Goal: Task Accomplishment & Management: Manage account settings

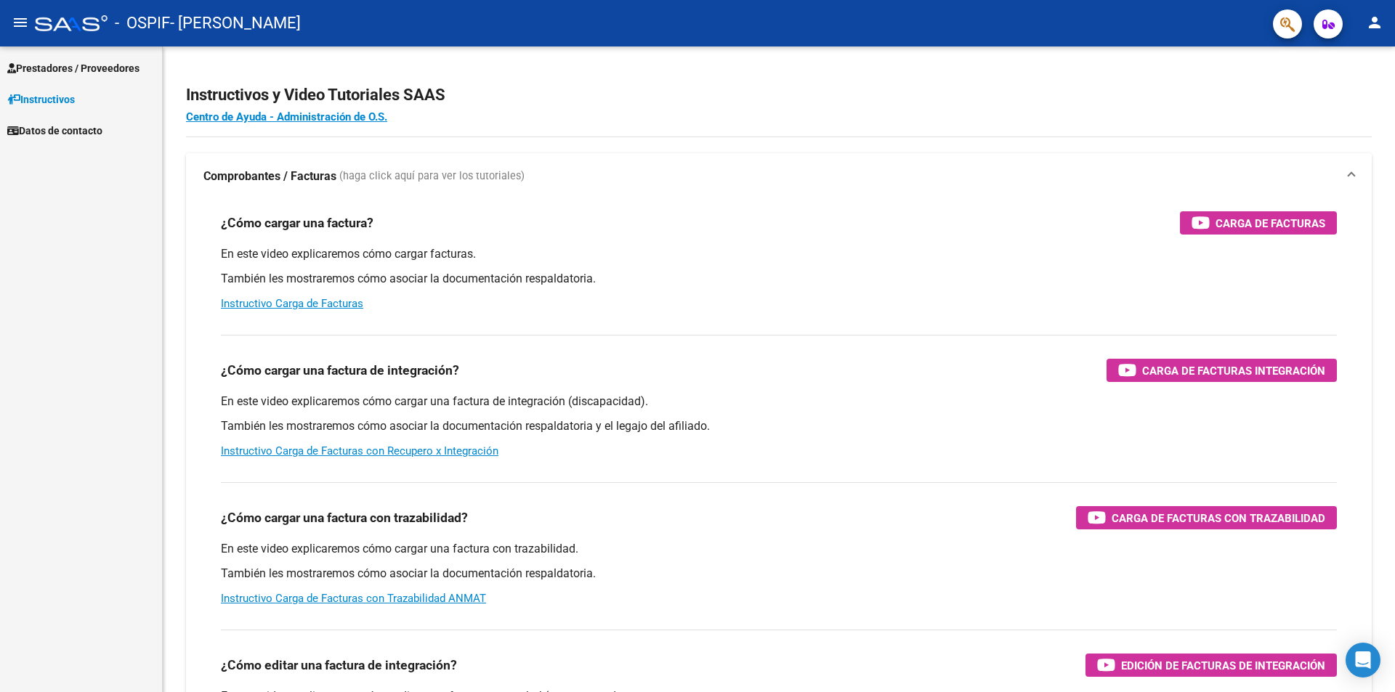
click at [31, 23] on button "menu" at bounding box center [20, 23] width 29 height 29
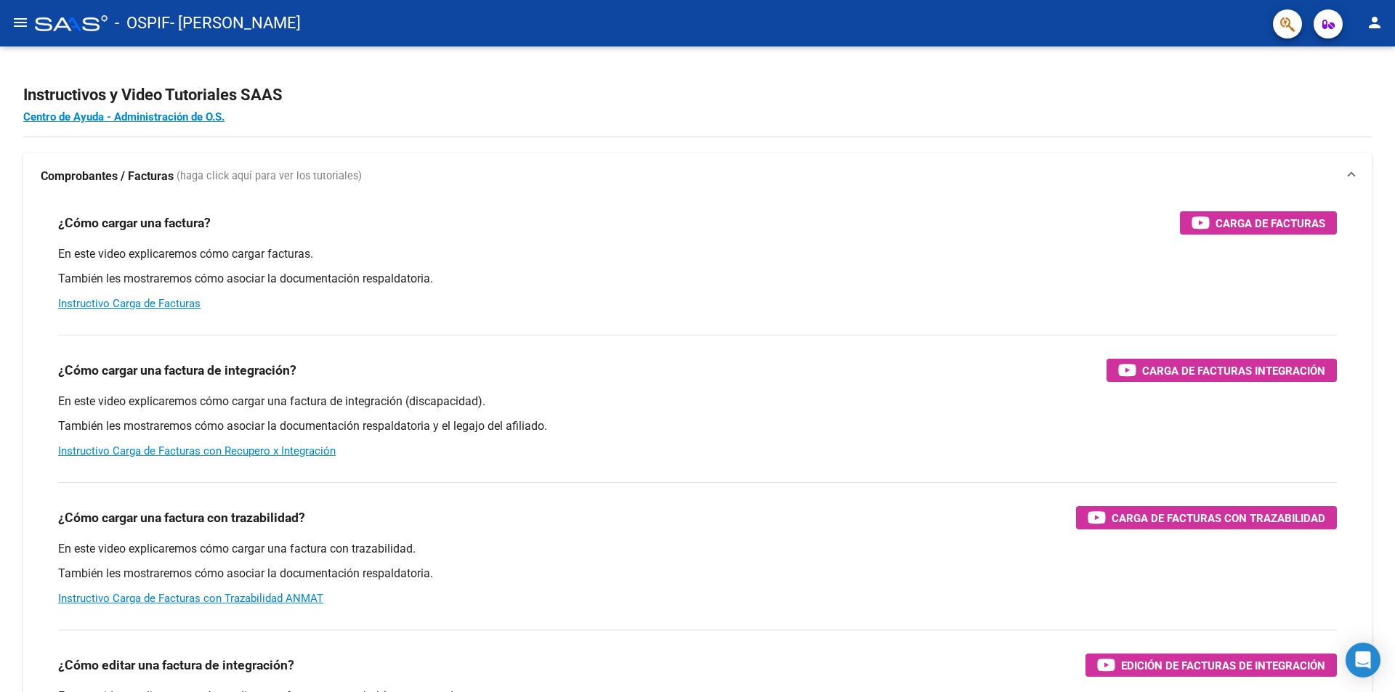
click at [31, 26] on button "menu" at bounding box center [20, 23] width 29 height 29
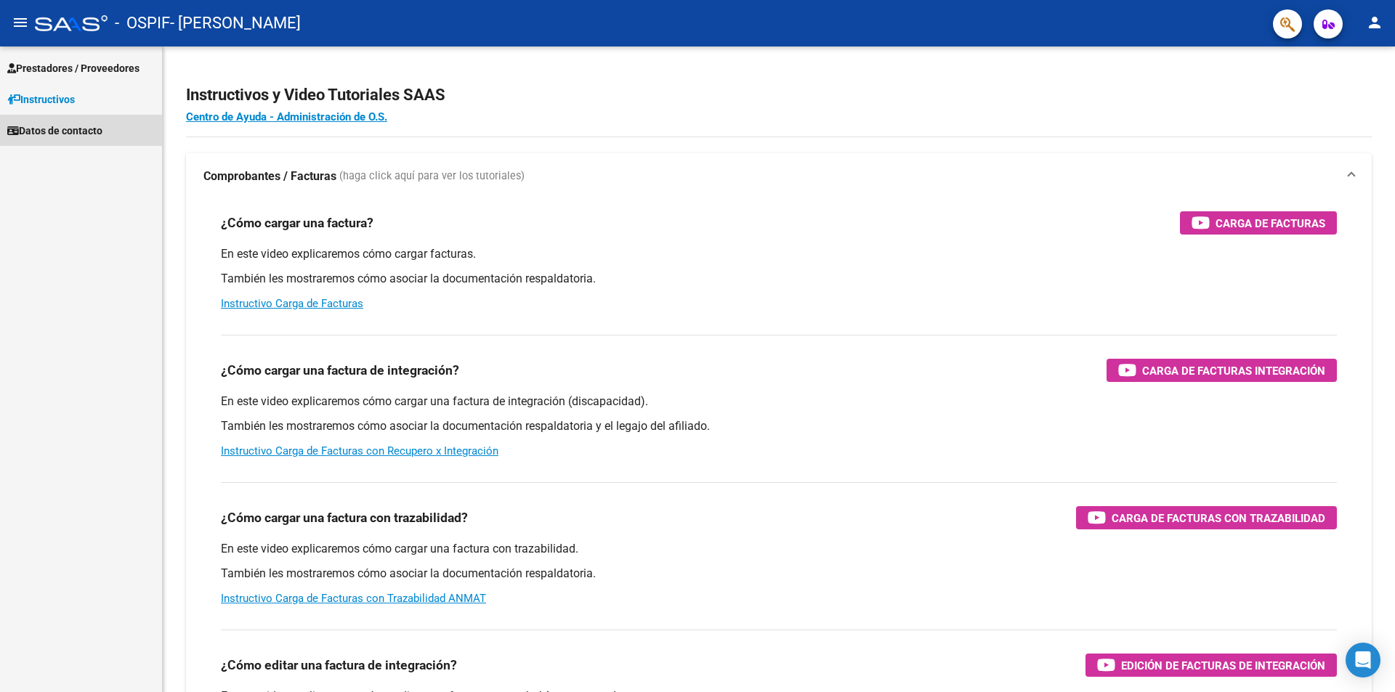
click at [78, 132] on span "Datos de contacto" at bounding box center [54, 131] width 95 height 16
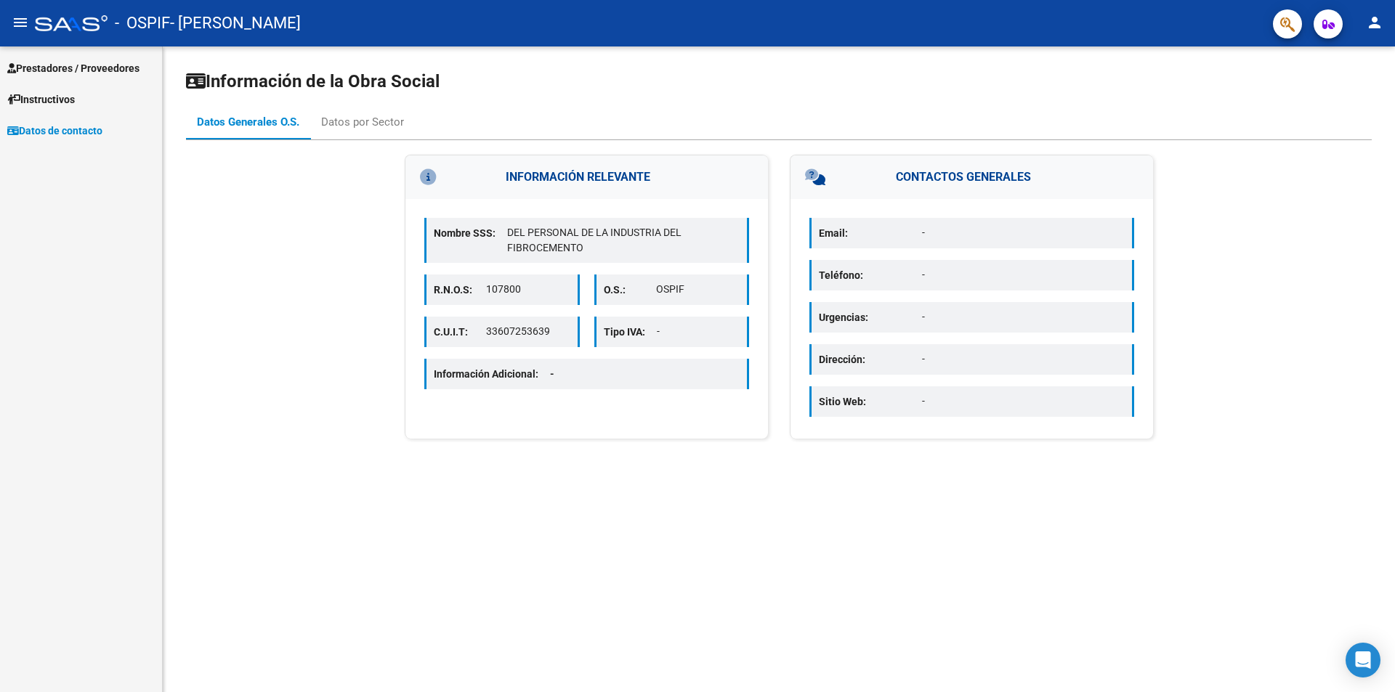
click at [1373, 29] on mat-icon "person" at bounding box center [1374, 22] width 17 height 17
click at [1346, 63] on button "person Mi Perfil" at bounding box center [1345, 61] width 89 height 35
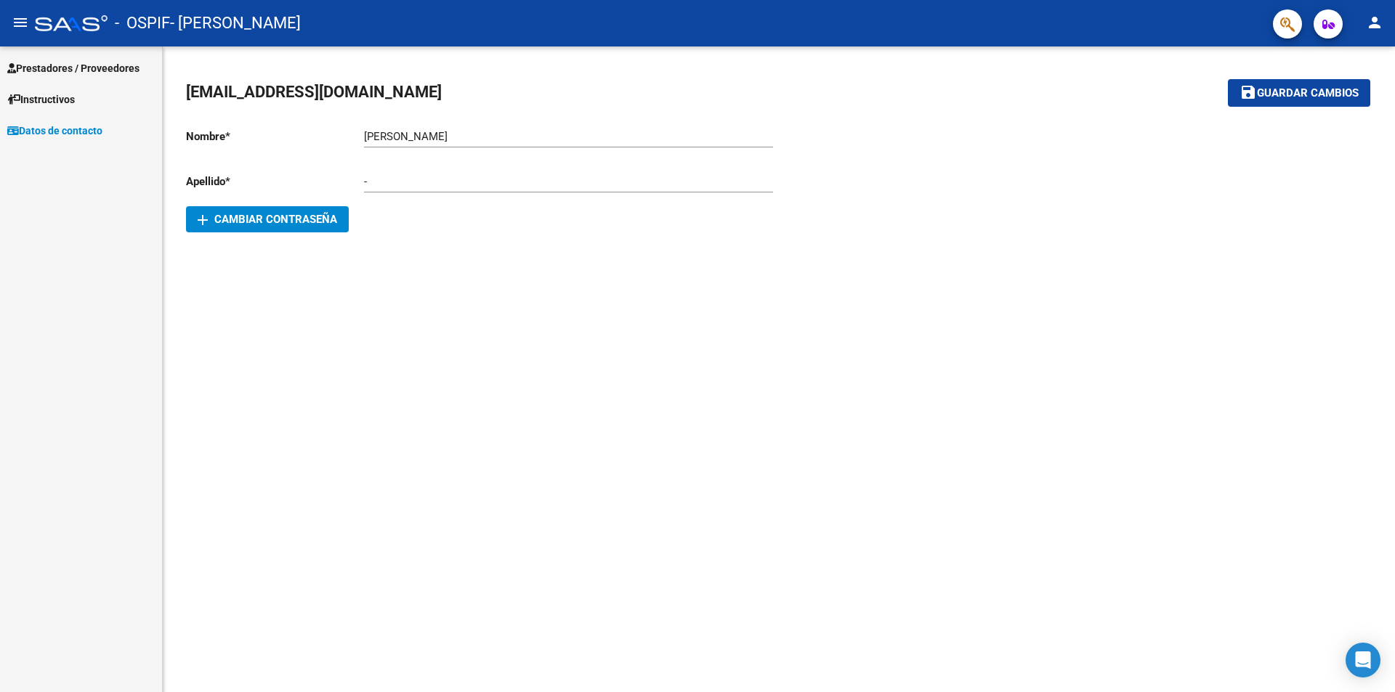
click at [1335, 12] on button "button" at bounding box center [1328, 23] width 29 height 29
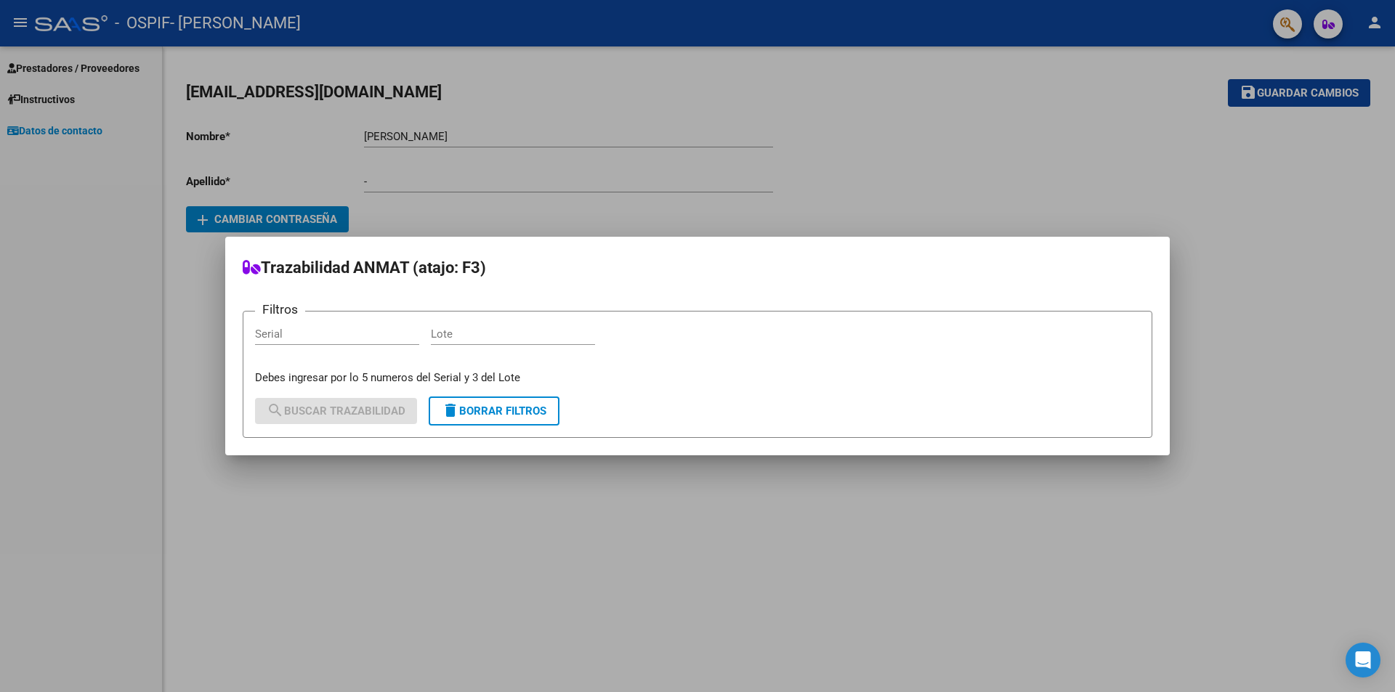
click at [863, 147] on div at bounding box center [697, 346] width 1395 height 692
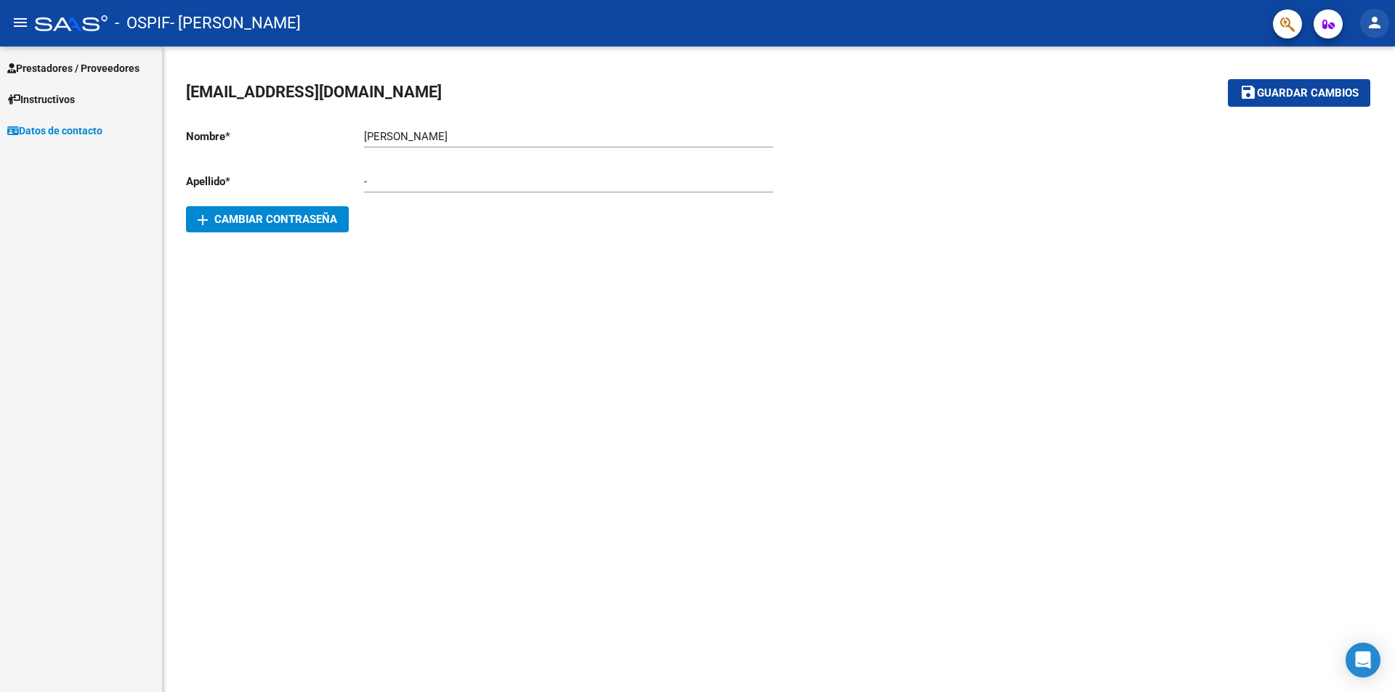
click at [1375, 17] on mat-icon "person" at bounding box center [1374, 22] width 17 height 17
click at [1376, 18] on div at bounding box center [697, 346] width 1395 height 692
click at [22, 34] on button "menu" at bounding box center [20, 23] width 29 height 29
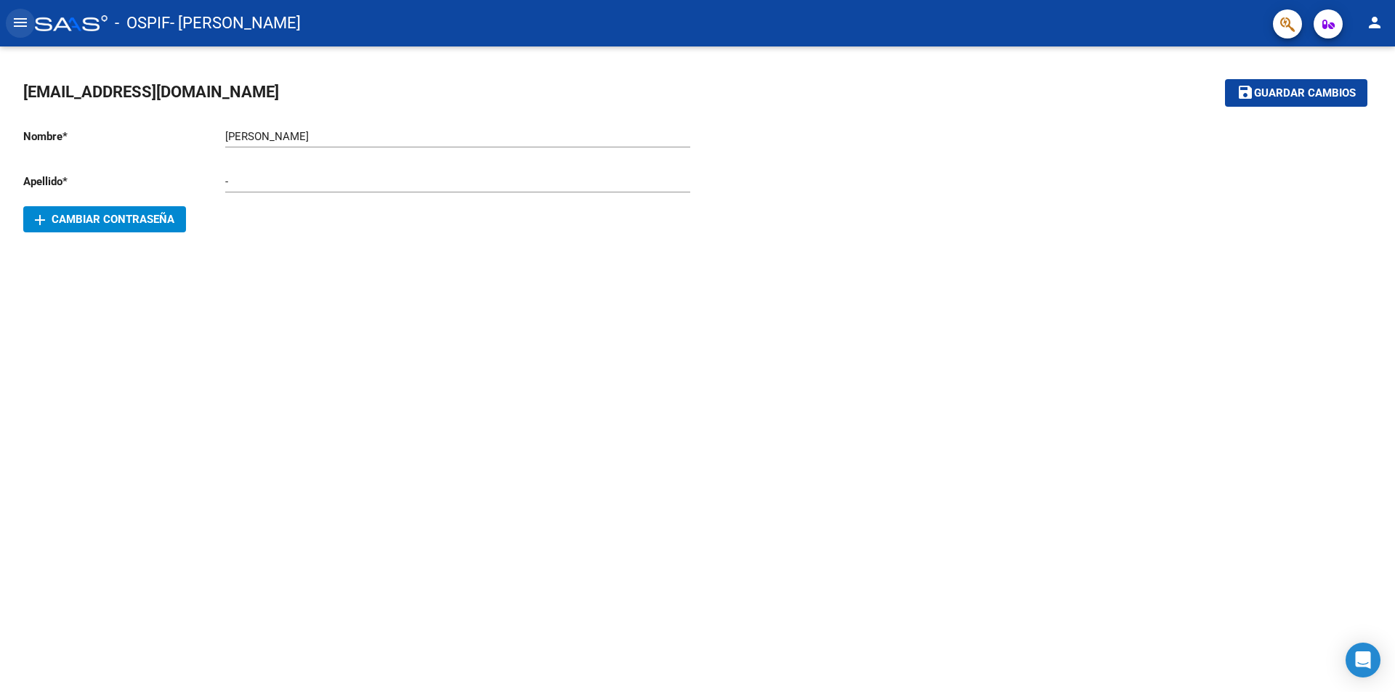
click at [22, 33] on button "menu" at bounding box center [20, 23] width 29 height 29
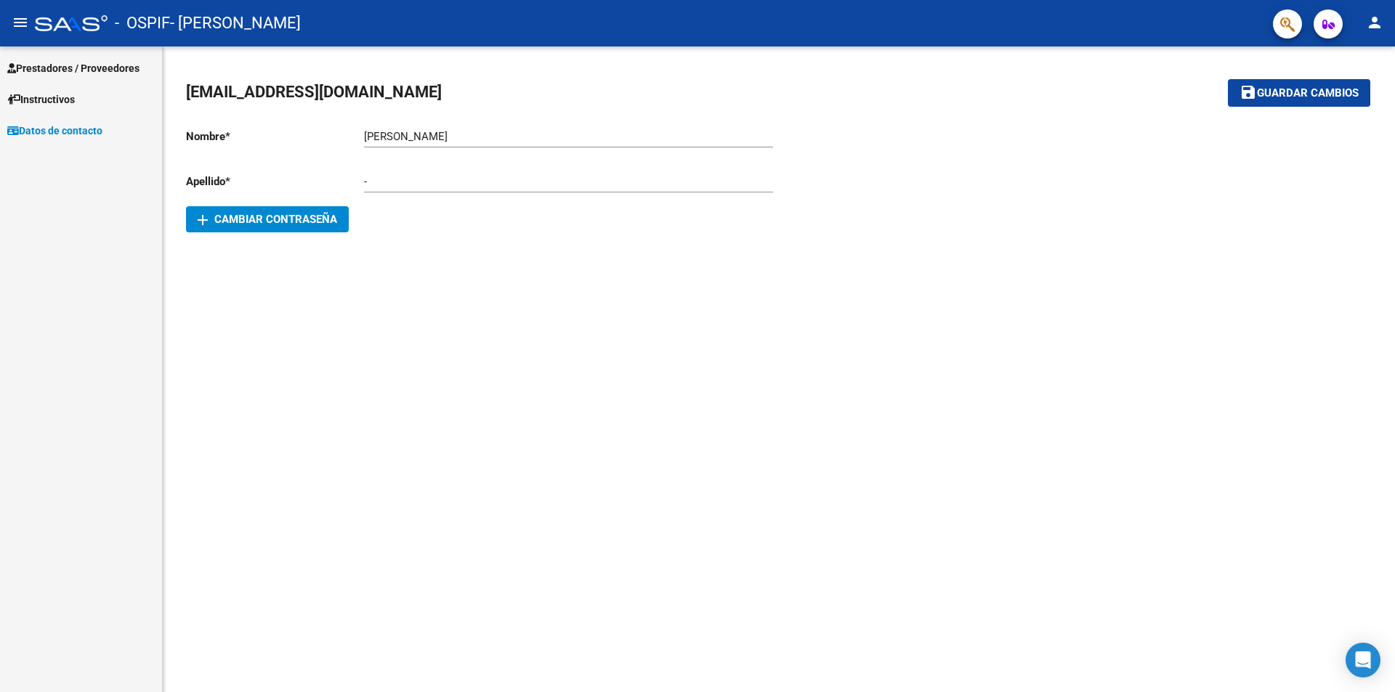
click at [21, 33] on button "menu" at bounding box center [20, 23] width 29 height 29
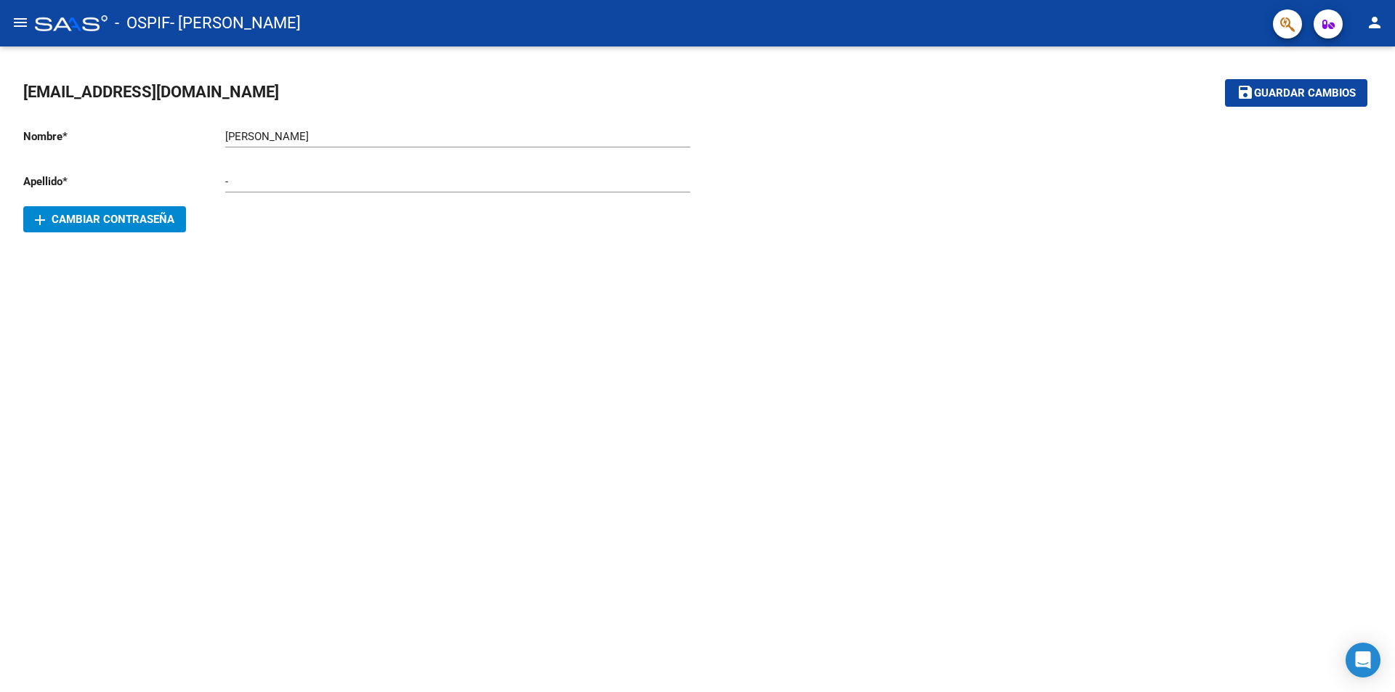
drag, startPoint x: 84, startPoint y: 96, endPoint x: 138, endPoint y: 94, distance: 53.8
click at [138, 94] on span "[EMAIL_ADDRESS][DOMAIN_NAME]" at bounding box center [151, 92] width 256 height 18
click at [176, 86] on span "[EMAIL_ADDRESS][DOMAIN_NAME]" at bounding box center [151, 92] width 256 height 18
click at [277, 136] on input "[PERSON_NAME]" at bounding box center [457, 136] width 465 height 13
click at [227, 195] on div "- Ingresar apellido" at bounding box center [457, 183] width 465 height 45
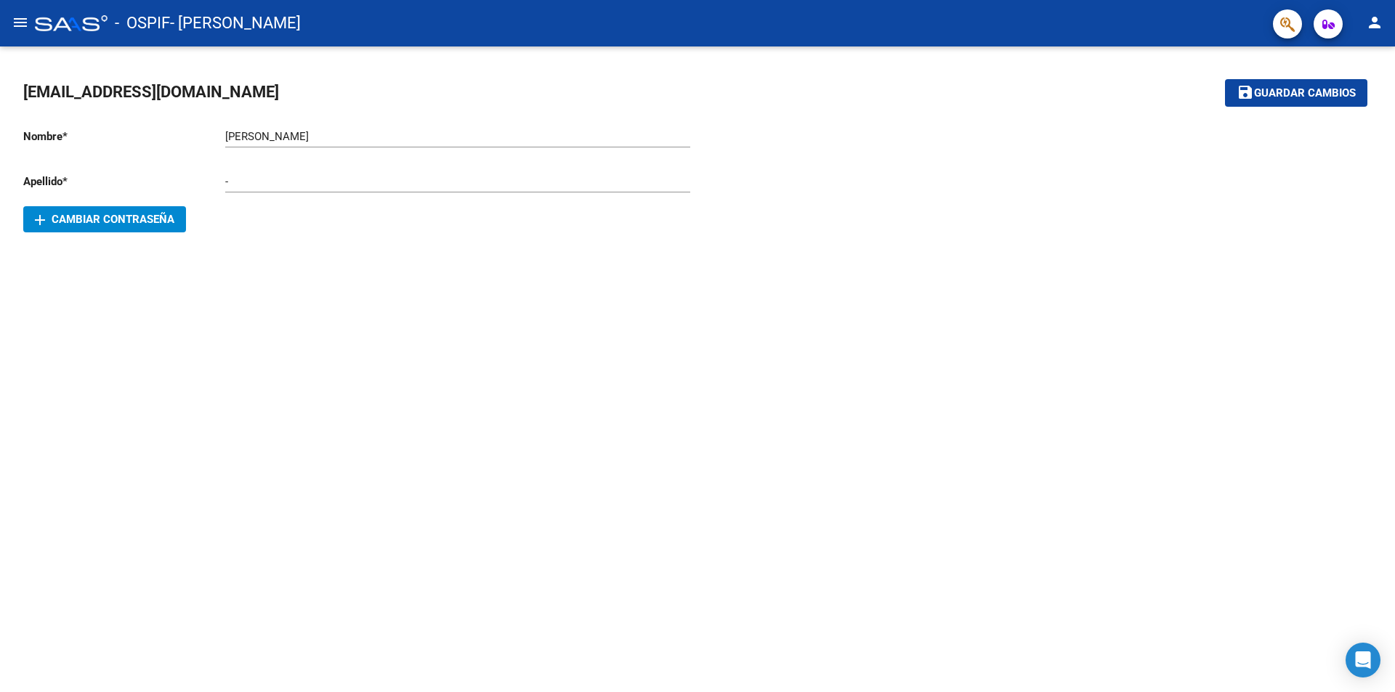
click at [1381, 20] on mat-icon "person" at bounding box center [1374, 22] width 17 height 17
click at [319, 90] on div at bounding box center [697, 346] width 1395 height 692
